Goal: Task Accomplishment & Management: Use online tool/utility

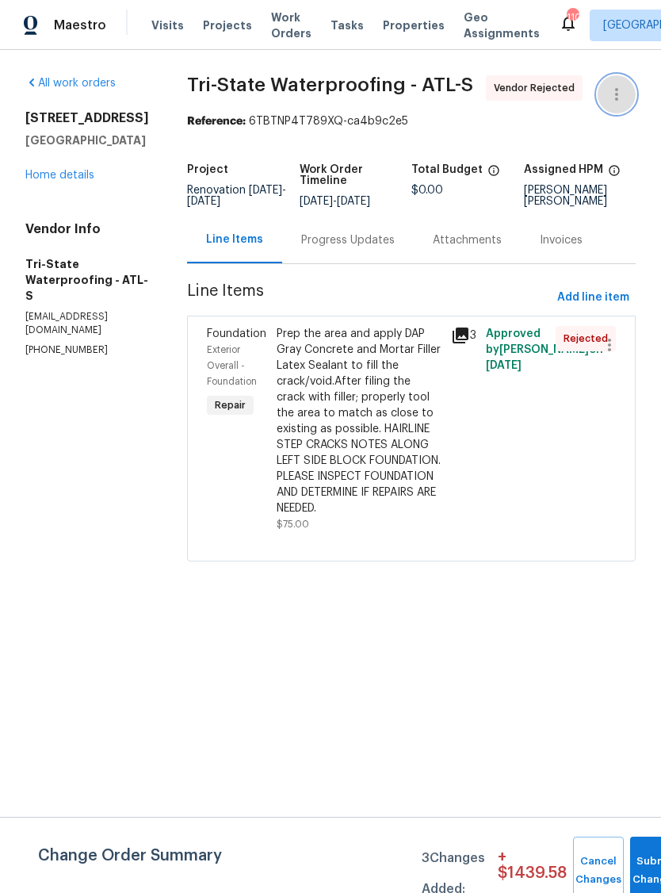
click at [621, 88] on icon "button" at bounding box center [617, 94] width 19 height 19
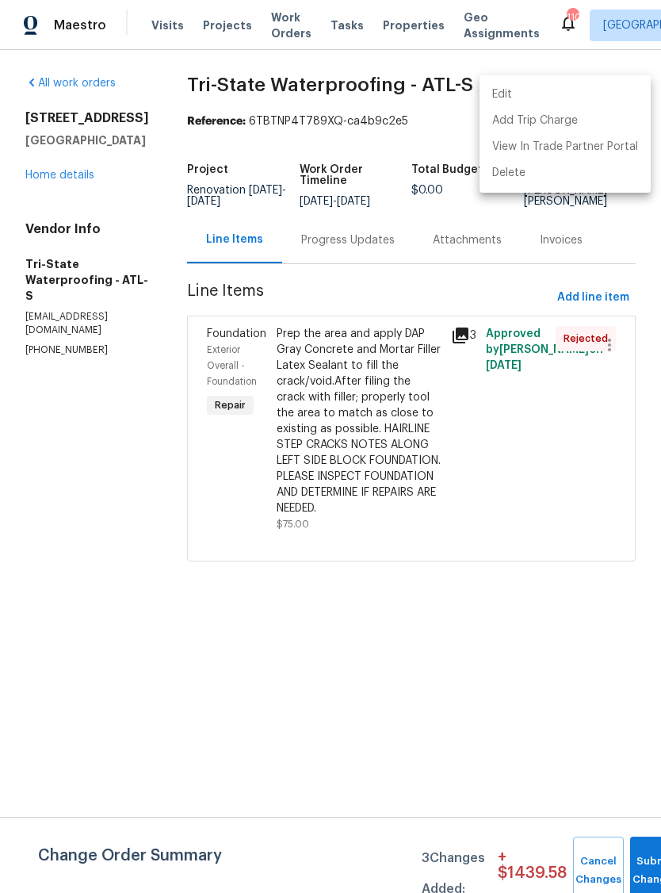
click at [523, 91] on li "Edit" at bounding box center [565, 95] width 171 height 26
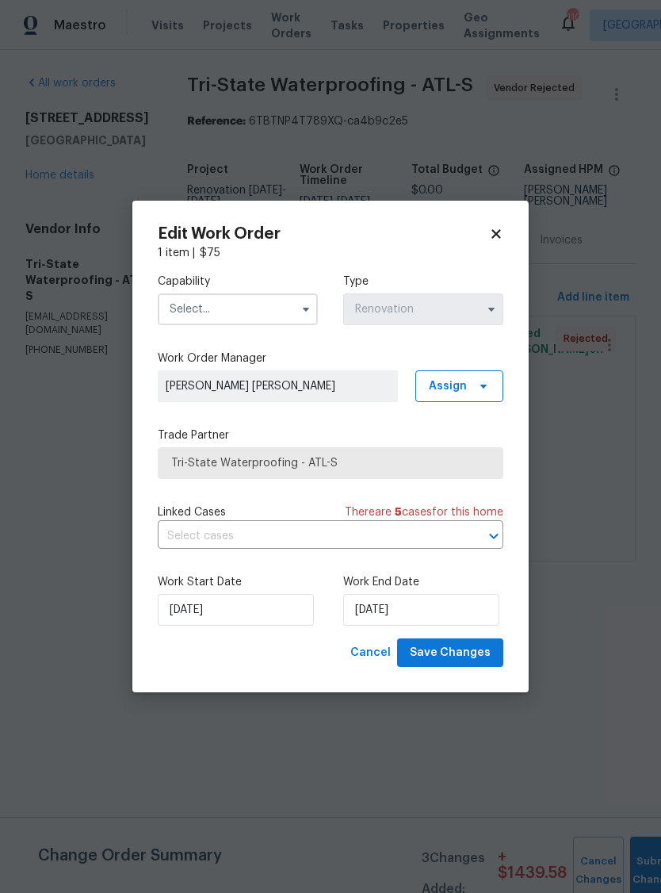
click at [258, 301] on input "text" at bounding box center [238, 309] width 160 height 32
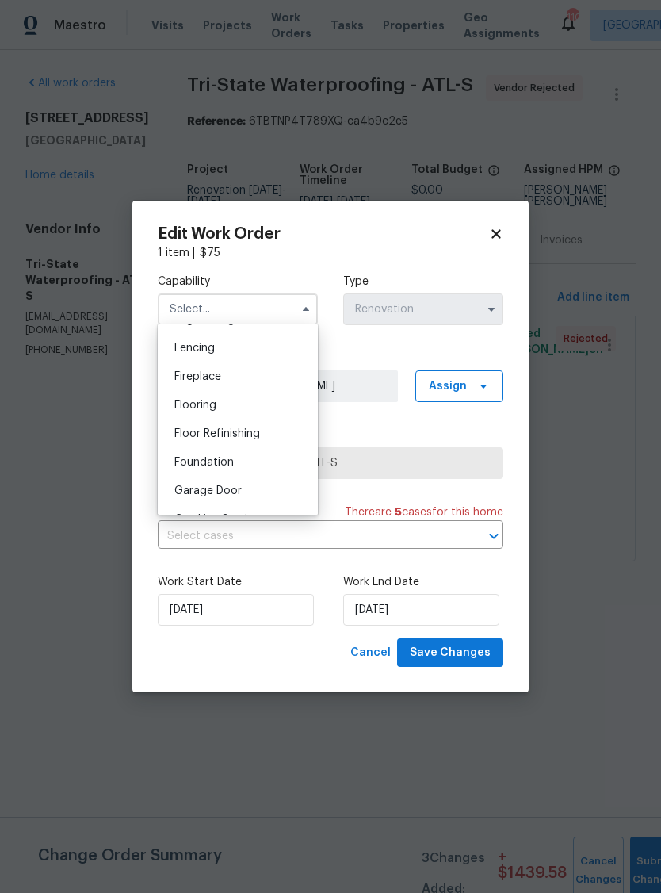
scroll to position [554, 0]
click at [256, 462] on div "Foundation" at bounding box center [238, 461] width 152 height 29
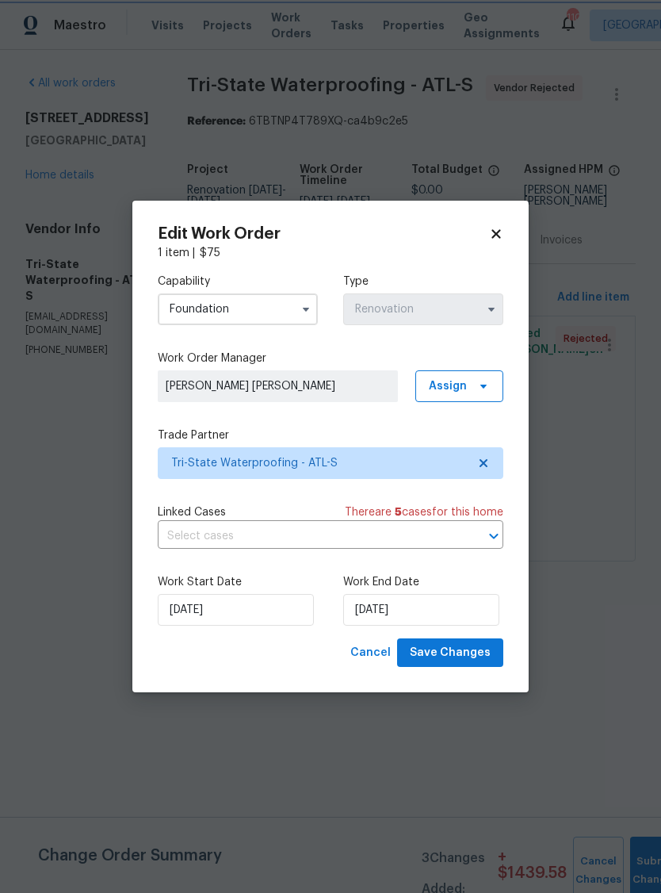
type input "Foundation"
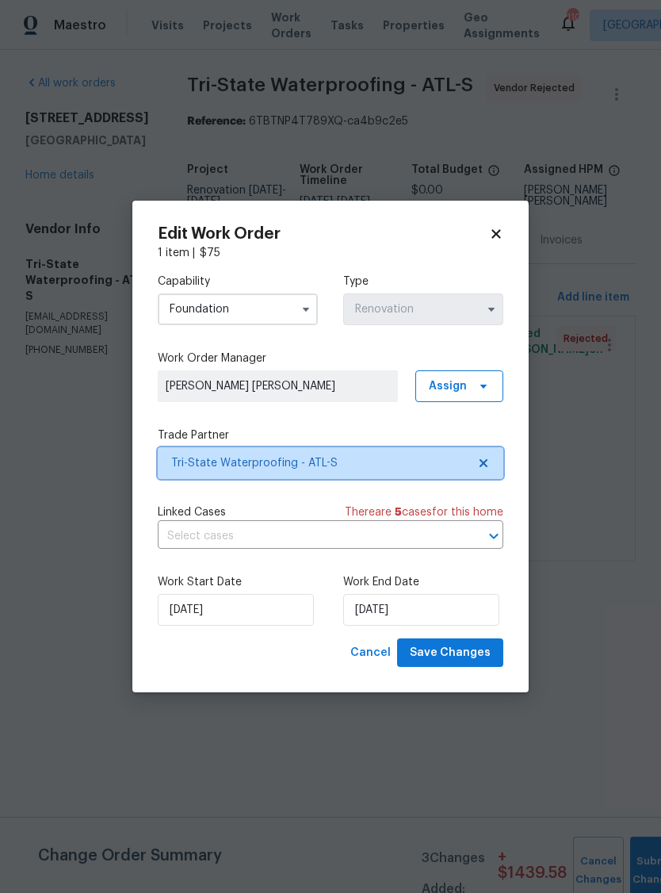
click at [389, 458] on span "Tri-State Waterproofing - ATL-S" at bounding box center [319, 463] width 296 height 16
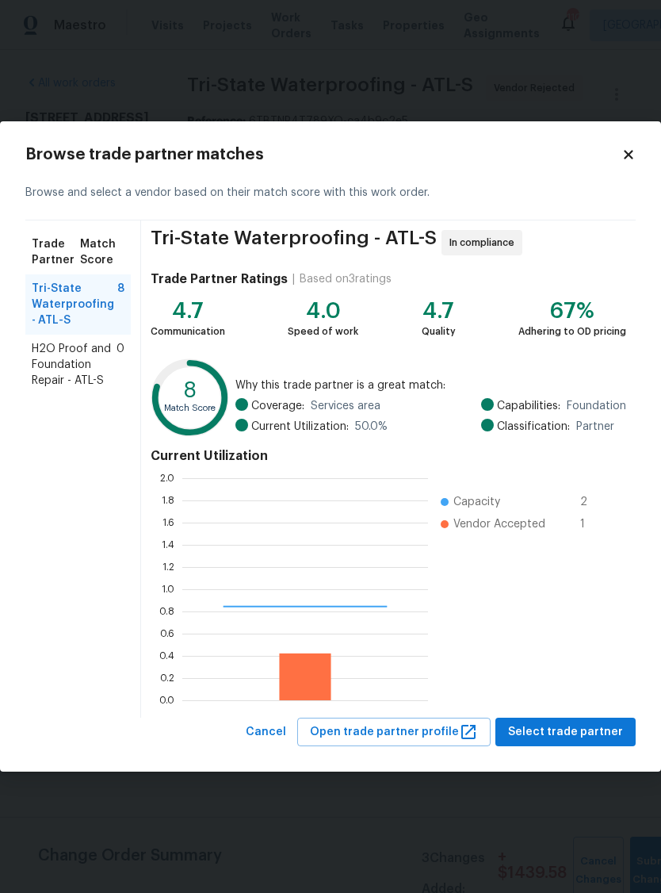
scroll to position [222, 246]
click at [89, 369] on span "H2O Proof and Foundation Repair - ATL-S" at bounding box center [74, 365] width 85 height 48
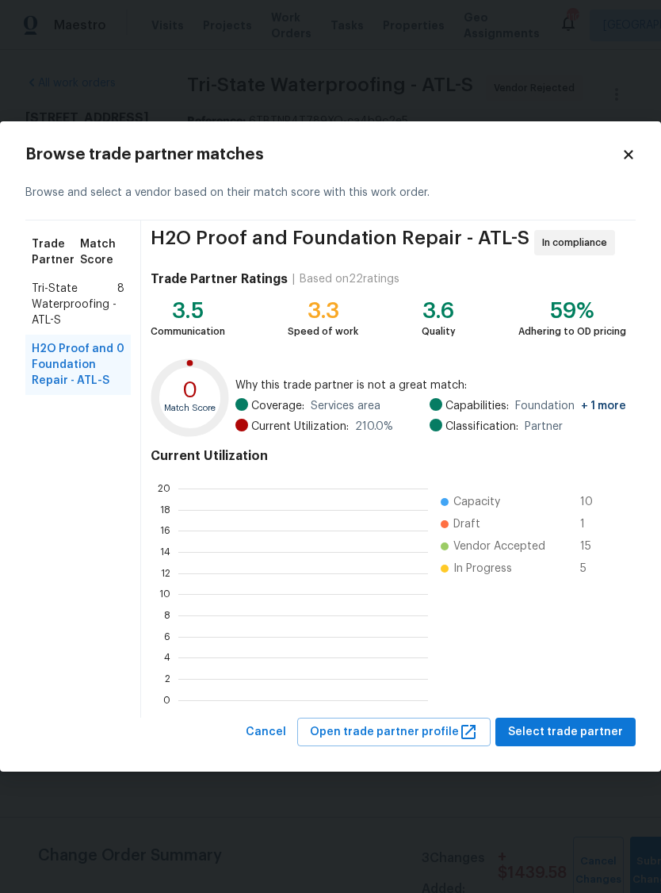
scroll to position [222, 250]
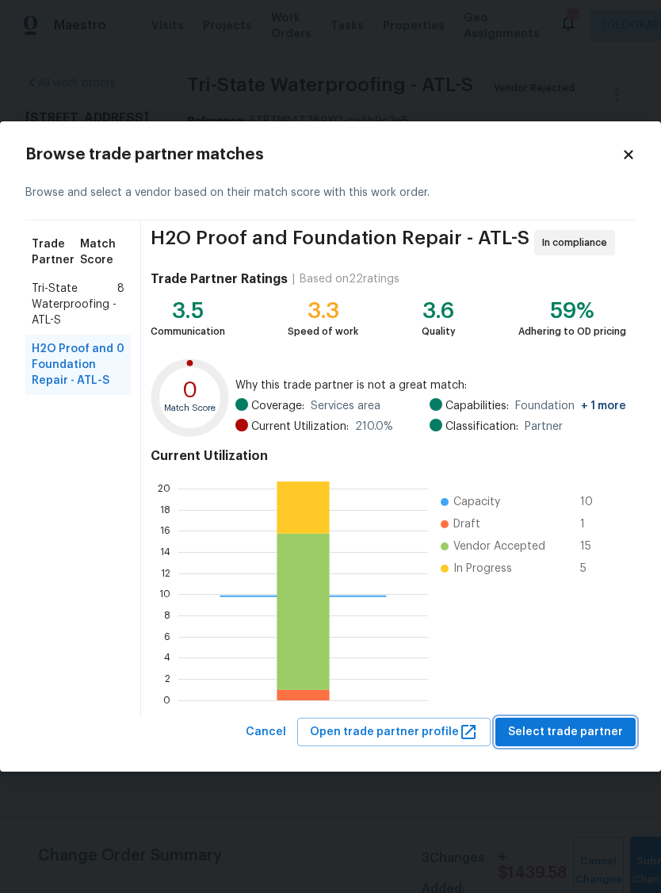
click at [588, 741] on span "Select trade partner" at bounding box center [565, 733] width 115 height 20
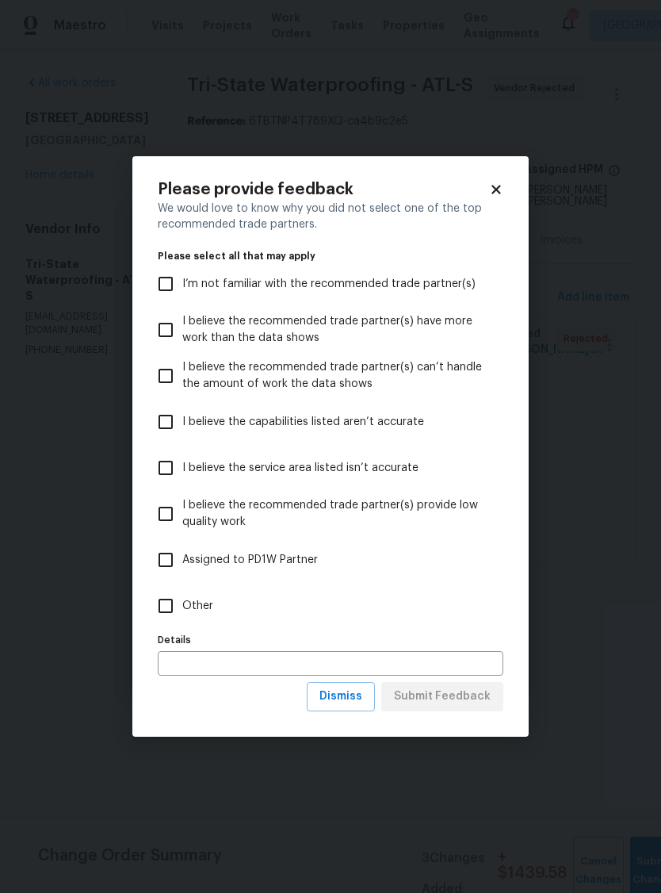
click at [173, 609] on input "Other" at bounding box center [165, 605] width 33 height 33
checkbox input "true"
click at [235, 653] on input "text" at bounding box center [331, 663] width 346 height 25
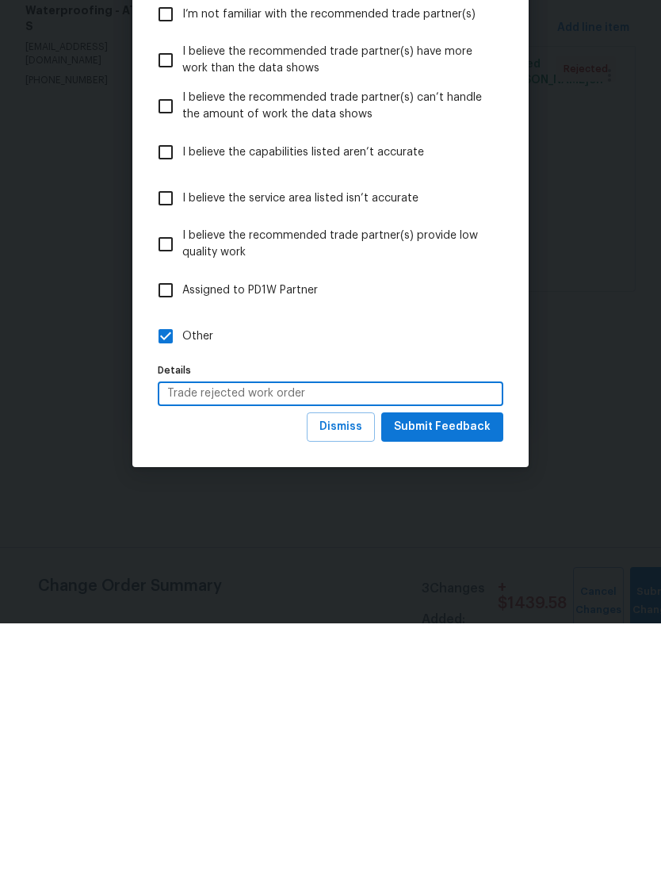
type input "Trade rejected work order"
click at [452, 687] on span "Submit Feedback" at bounding box center [442, 697] width 97 height 20
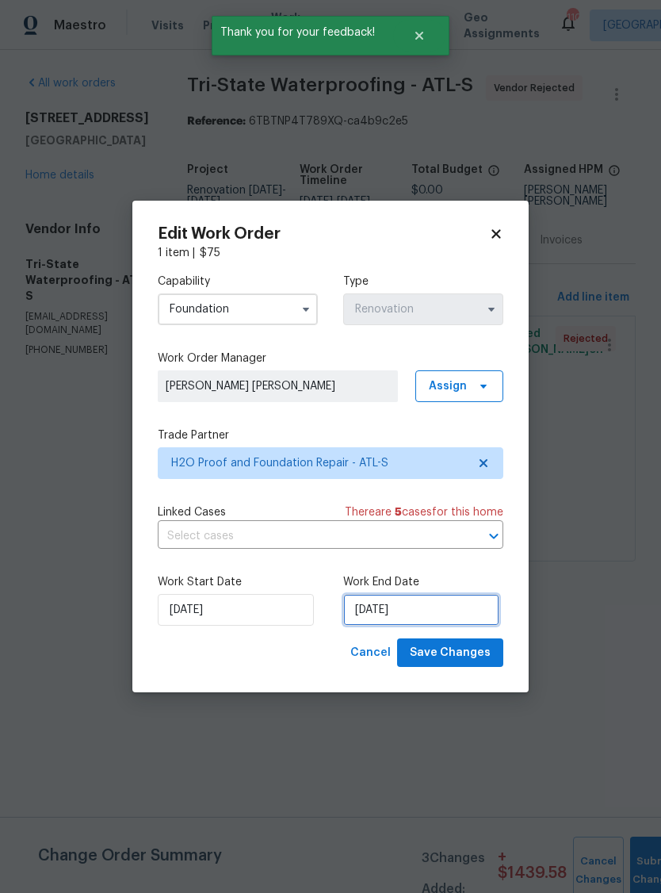
click at [451, 609] on input "[DATE]" at bounding box center [421, 610] width 156 height 32
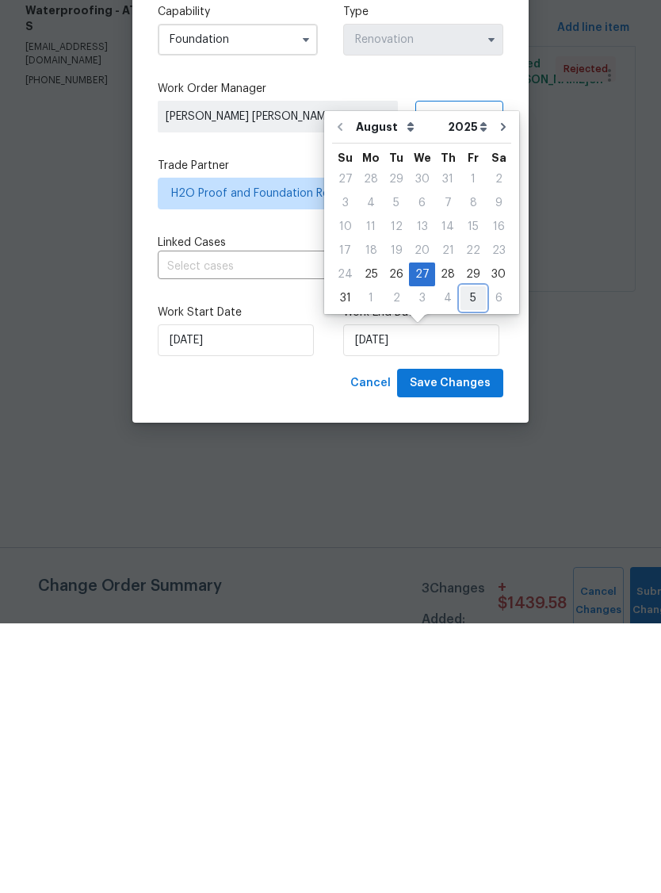
click at [461, 557] on div "5" at bounding box center [473, 568] width 25 height 22
type input "[DATE]"
select select "8"
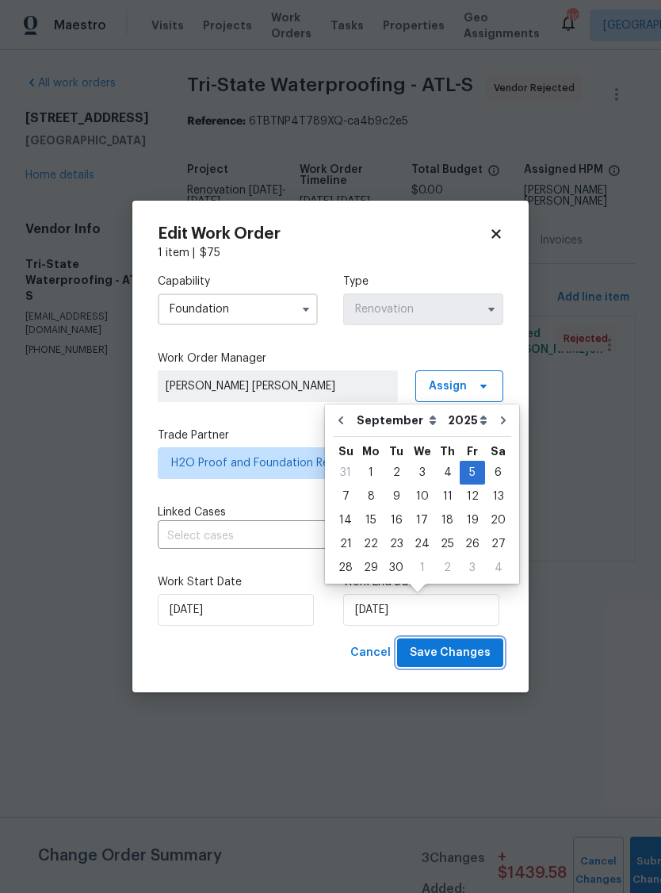
click at [475, 644] on span "Save Changes" at bounding box center [450, 653] width 81 height 20
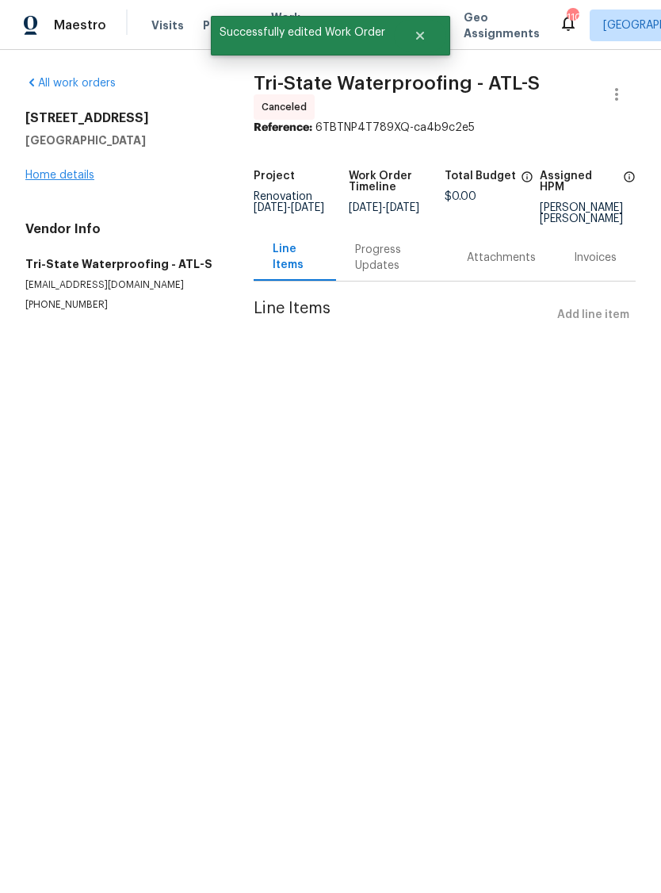
click at [90, 174] on link "Home details" at bounding box center [59, 175] width 69 height 11
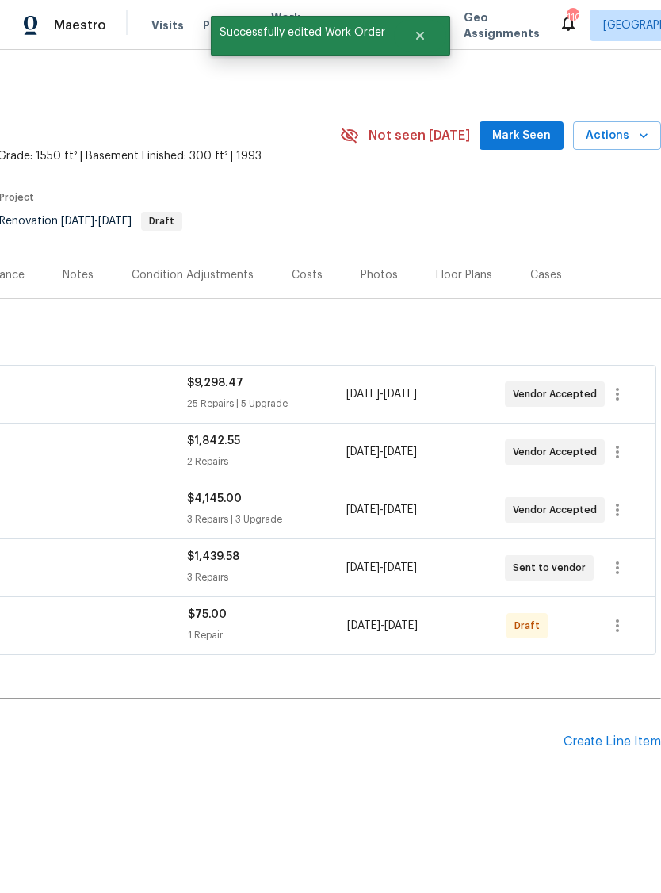
scroll to position [0, 235]
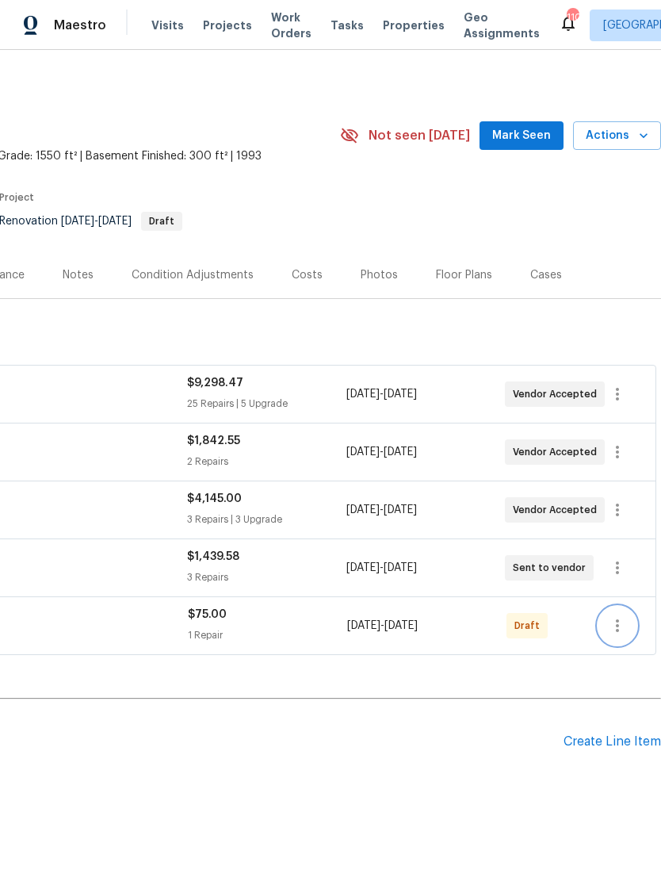
click at [617, 619] on icon "button" at bounding box center [617, 625] width 3 height 13
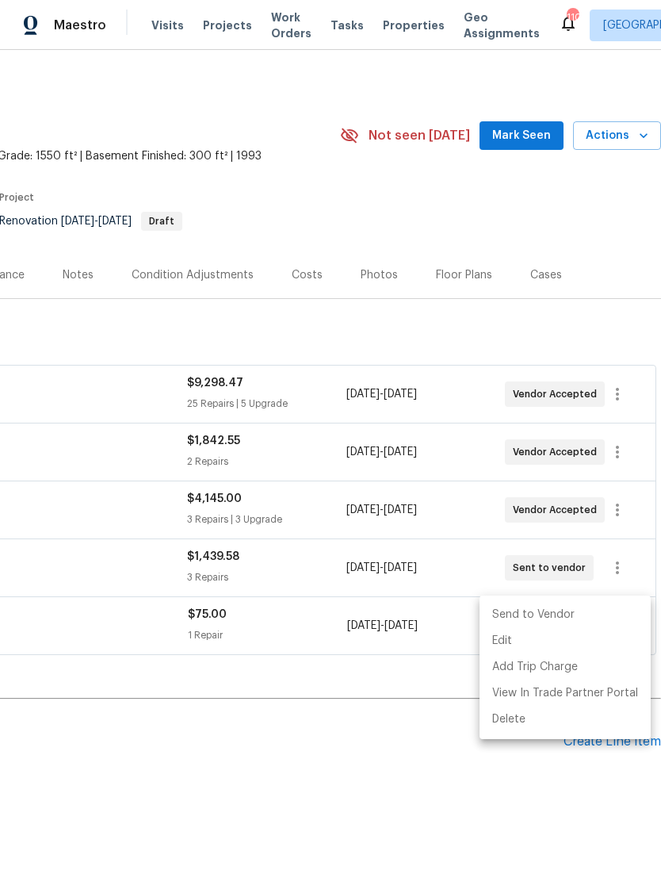
click at [595, 616] on li "Send to Vendor" at bounding box center [565, 615] width 171 height 26
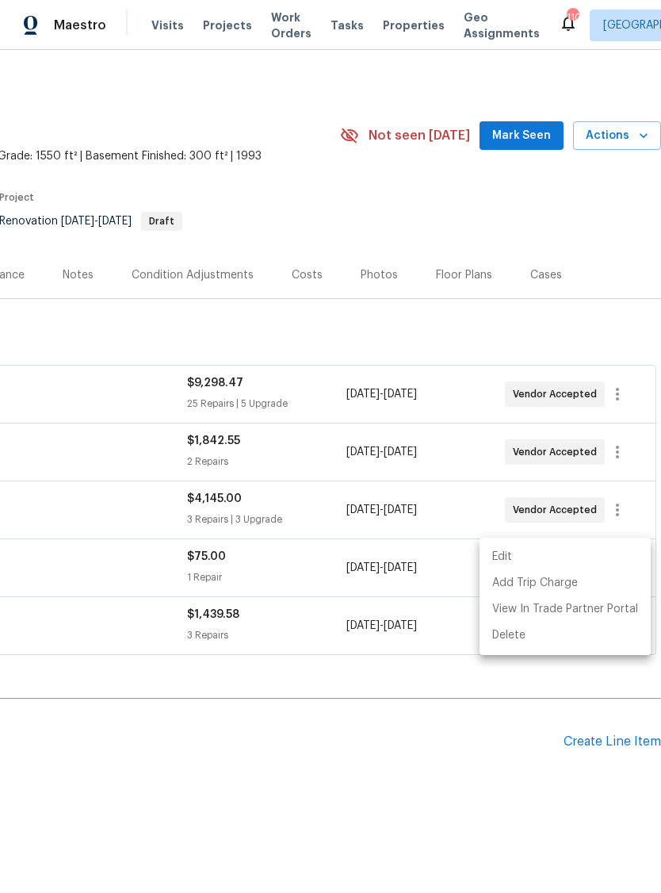
click at [439, 732] on div at bounding box center [330, 446] width 661 height 893
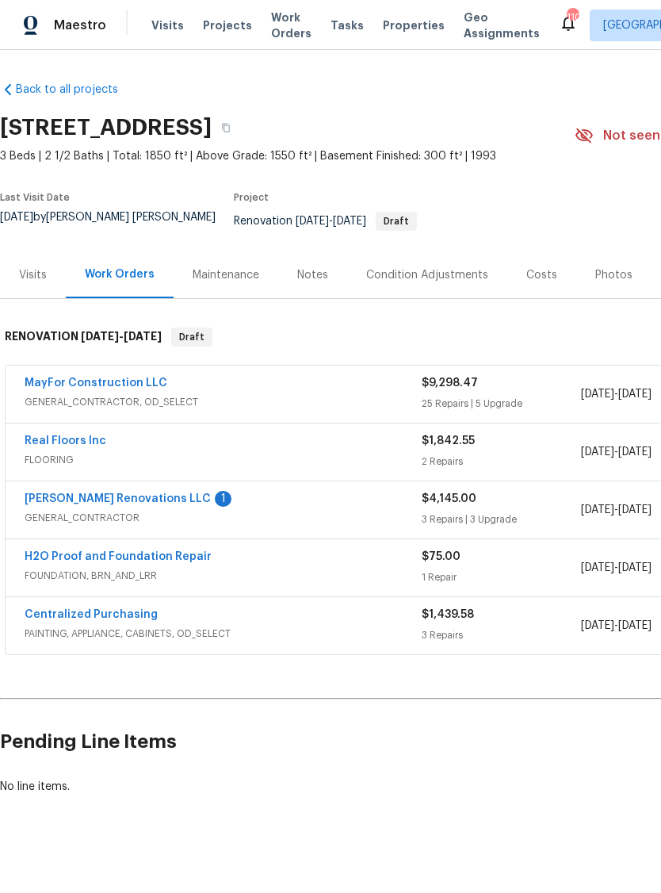
scroll to position [0, 0]
